Goal: Transaction & Acquisition: Purchase product/service

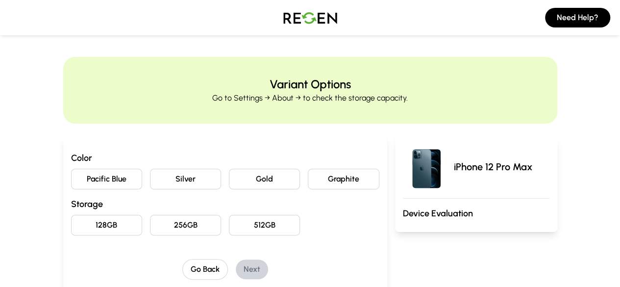
click at [292, 18] on img at bounding box center [310, 17] width 69 height 27
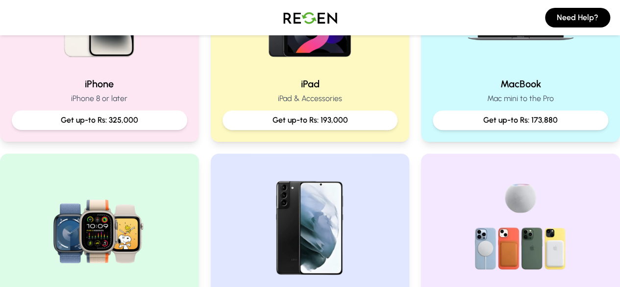
scroll to position [294, 0]
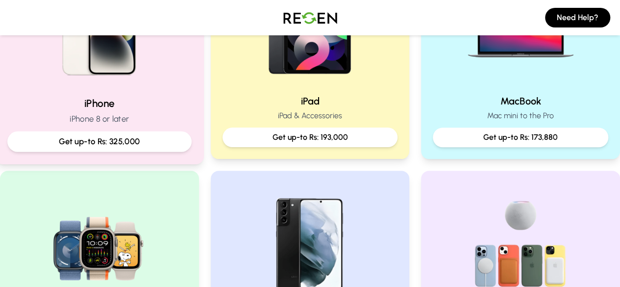
click at [153, 140] on p "Get up-to Rs: 325,000" at bounding box center [100, 141] width 168 height 12
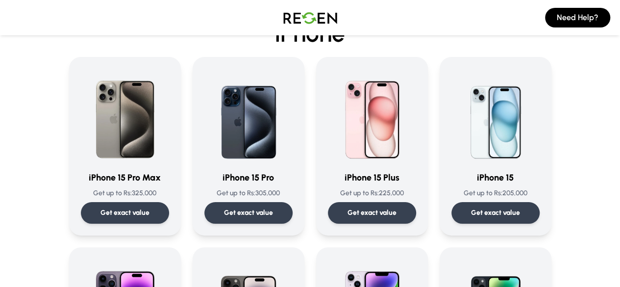
scroll to position [196, 0]
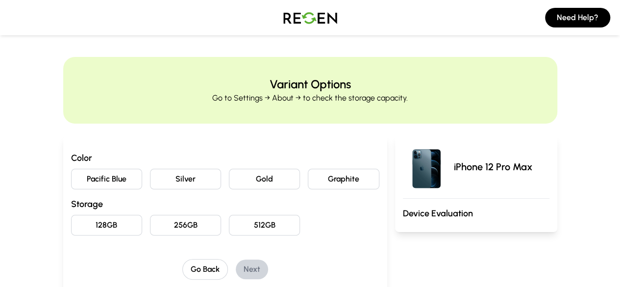
click at [311, 23] on img at bounding box center [310, 17] width 69 height 27
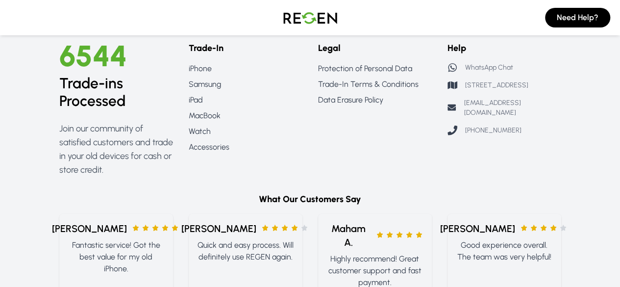
scroll to position [1268, 0]
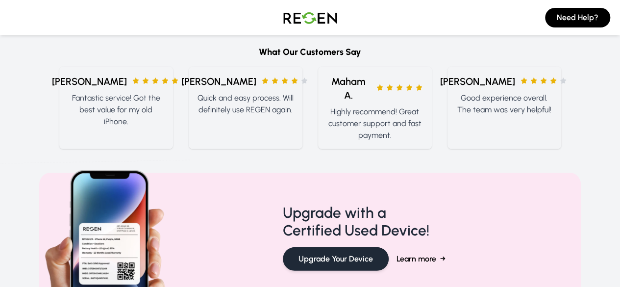
click at [331, 247] on button "Upgrade Your Device" at bounding box center [336, 259] width 106 height 24
